Goal: Information Seeking & Learning: Learn about a topic

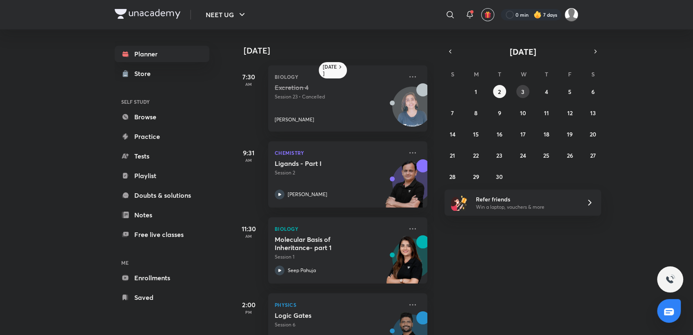
click at [519, 94] on button "3" at bounding box center [522, 91] width 13 height 13
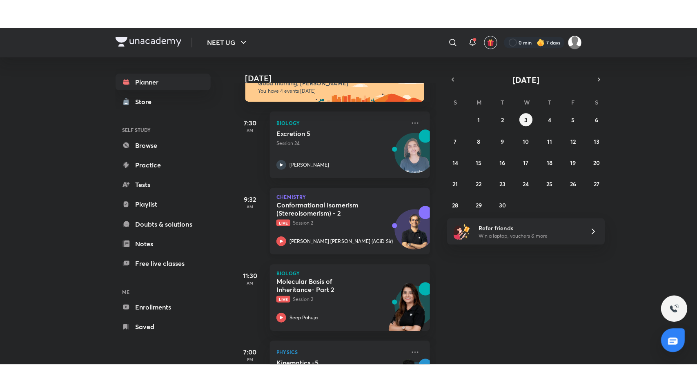
scroll to position [20, 0]
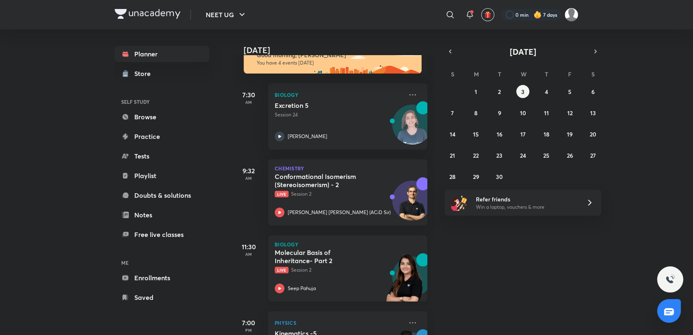
click at [336, 275] on div "Molecular Basis of Inheritance- Part 2 Live Session 2 Seep Pahuja" at bounding box center [339, 270] width 128 height 45
click at [383, 283] on img at bounding box center [405, 281] width 45 height 56
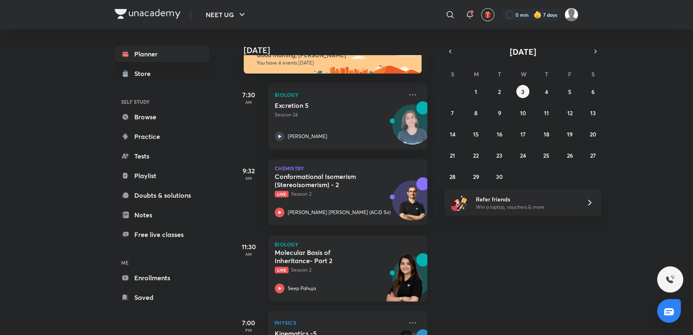
click at [383, 283] on img at bounding box center [405, 281] width 45 height 56
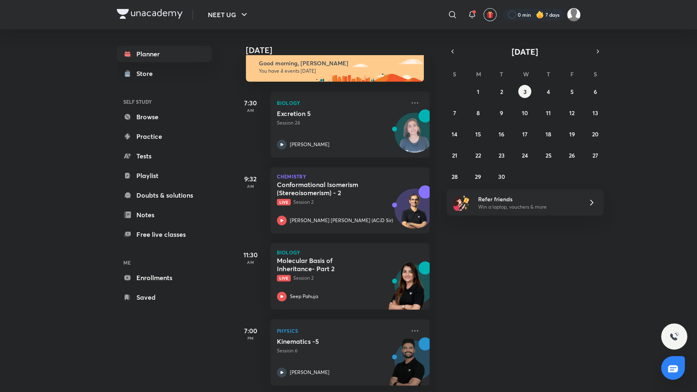
scroll to position [18, 0]
